Goal: Information Seeking & Learning: Understand process/instructions

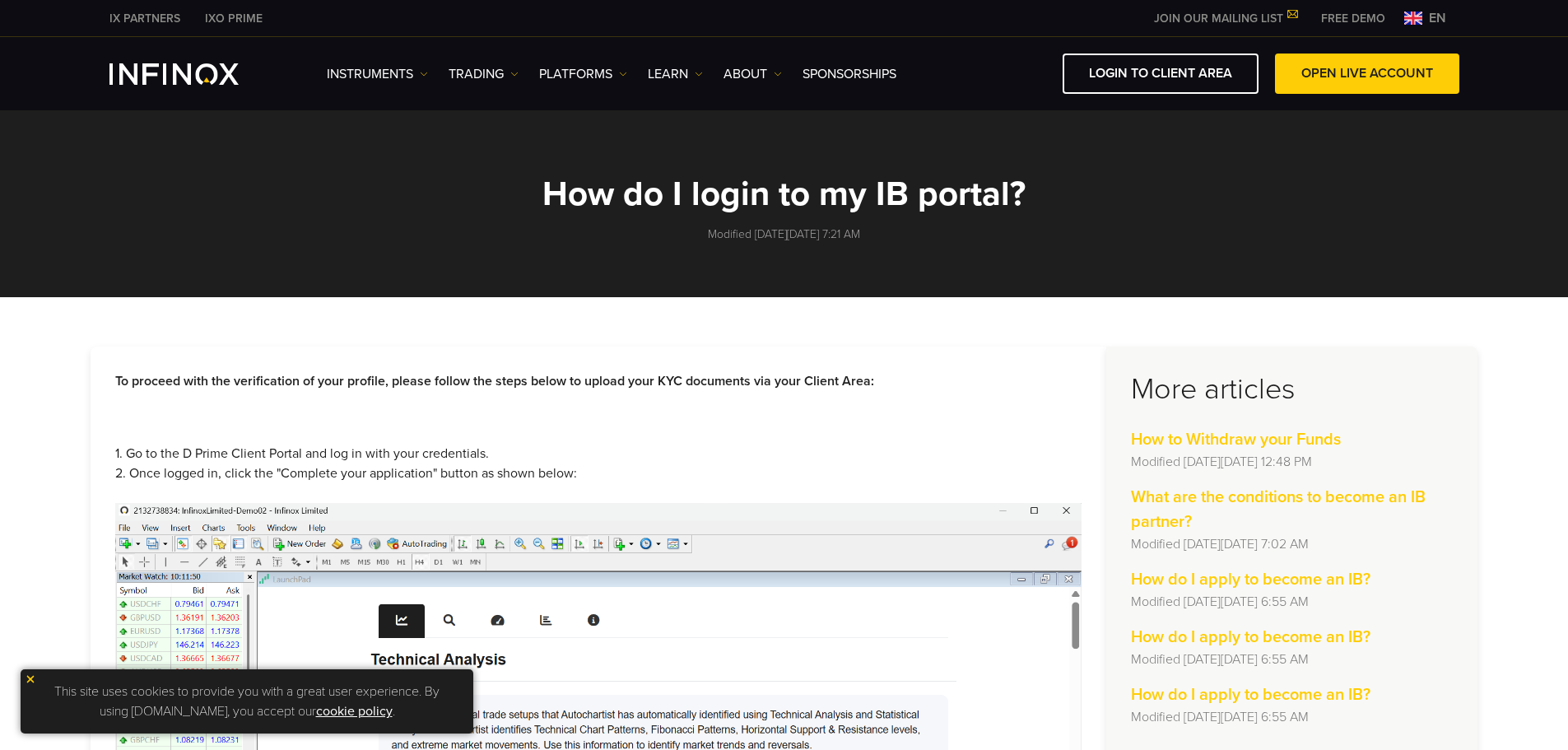
click at [27, 683] on img at bounding box center [30, 679] width 11 height 11
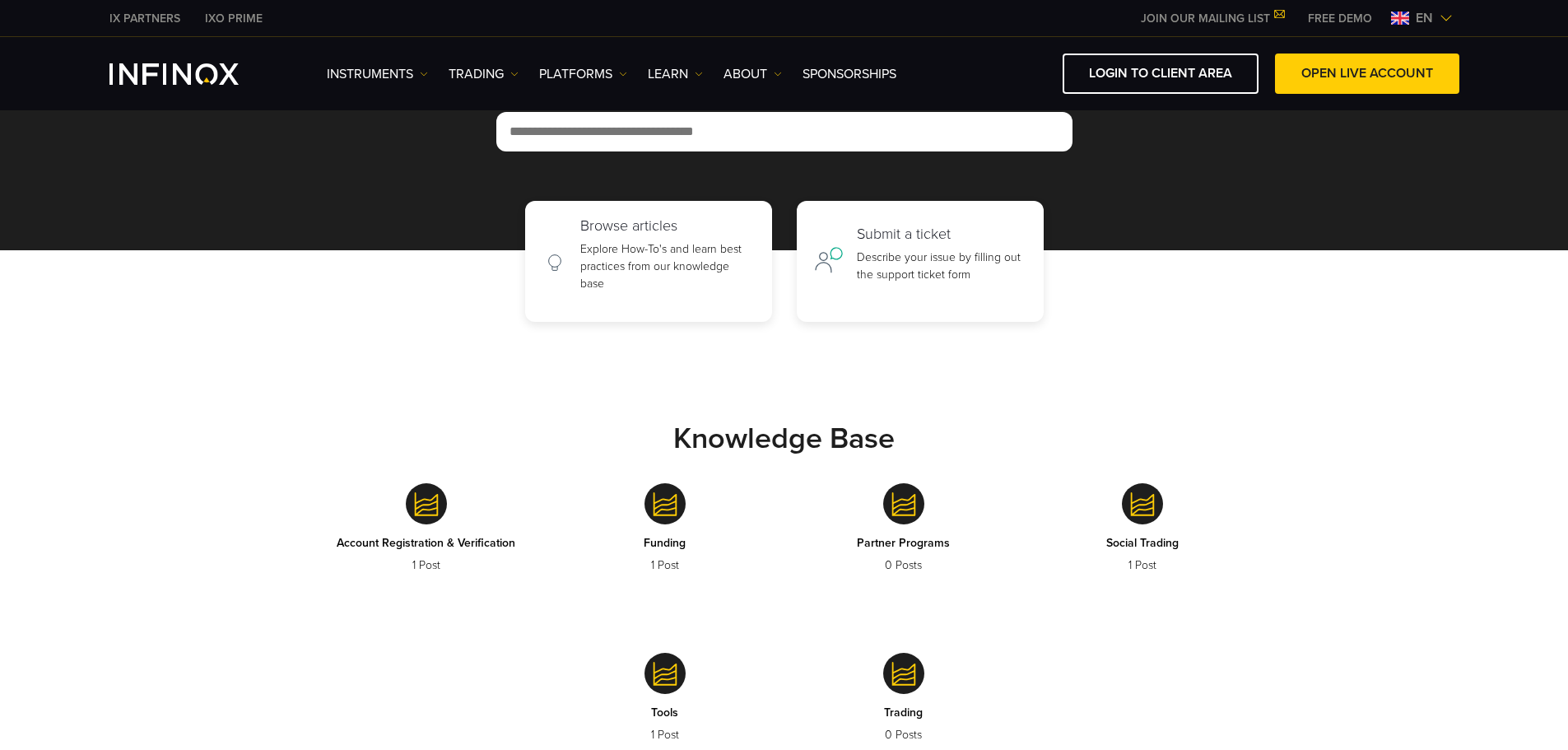
scroll to position [329, 0]
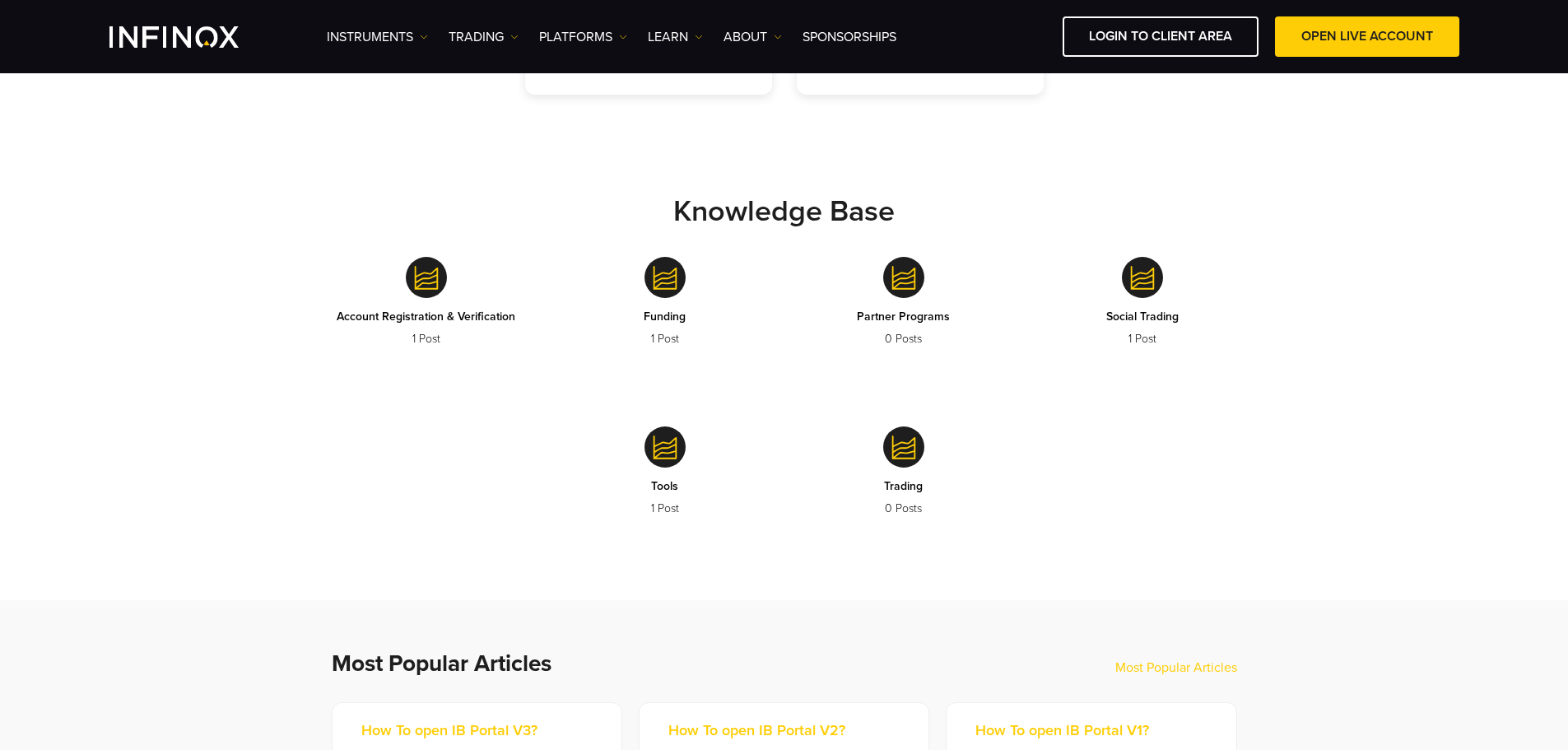
click at [435, 348] on p "1 Post" at bounding box center [426, 339] width 179 height 18
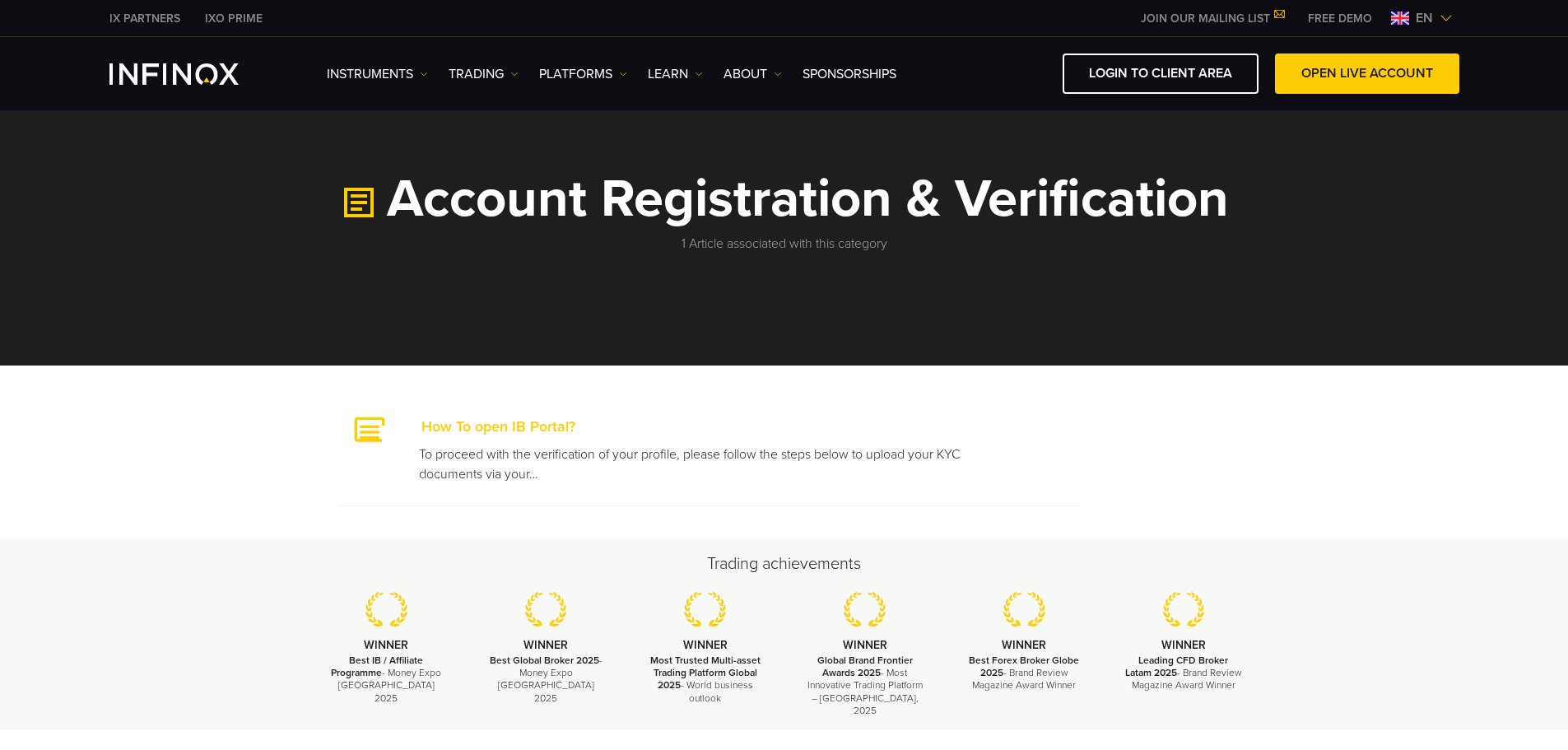
click at [460, 425] on link "How To open IB Portal?" at bounding box center [463, 426] width 222 height 18
